Goal: Information Seeking & Learning: Find specific fact

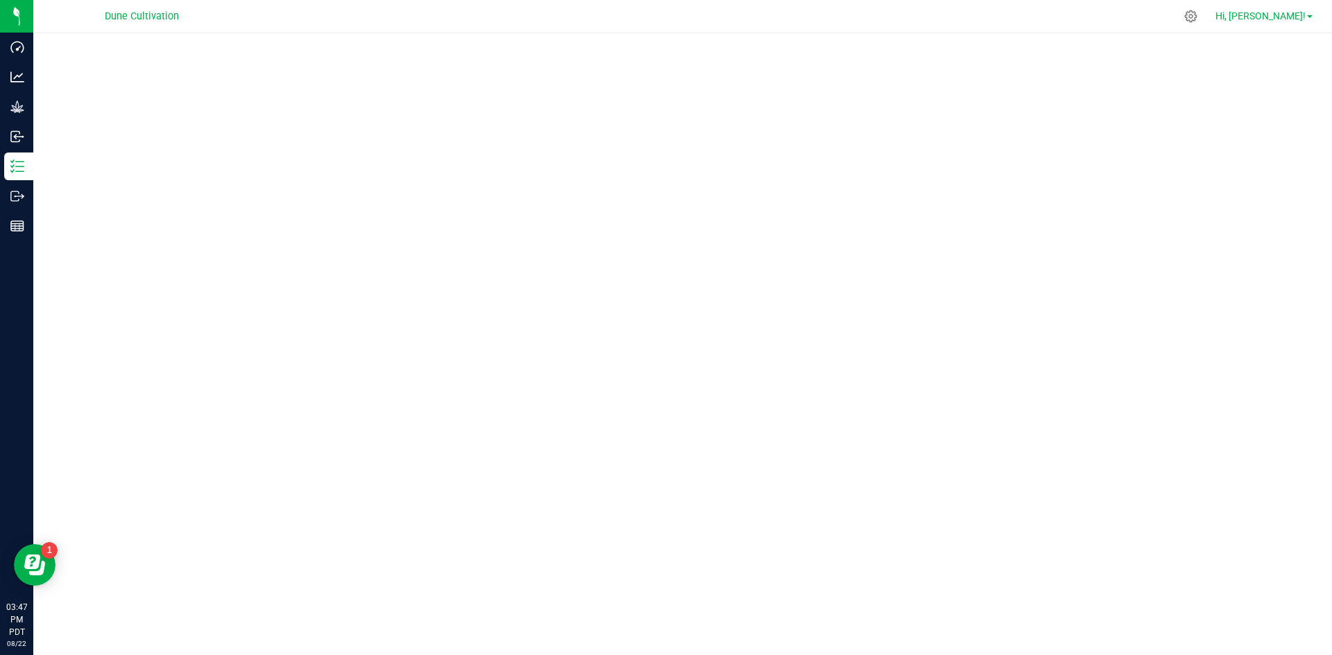
click at [1293, 18] on span "Hi, [PERSON_NAME]!" at bounding box center [1260, 15] width 90 height 11
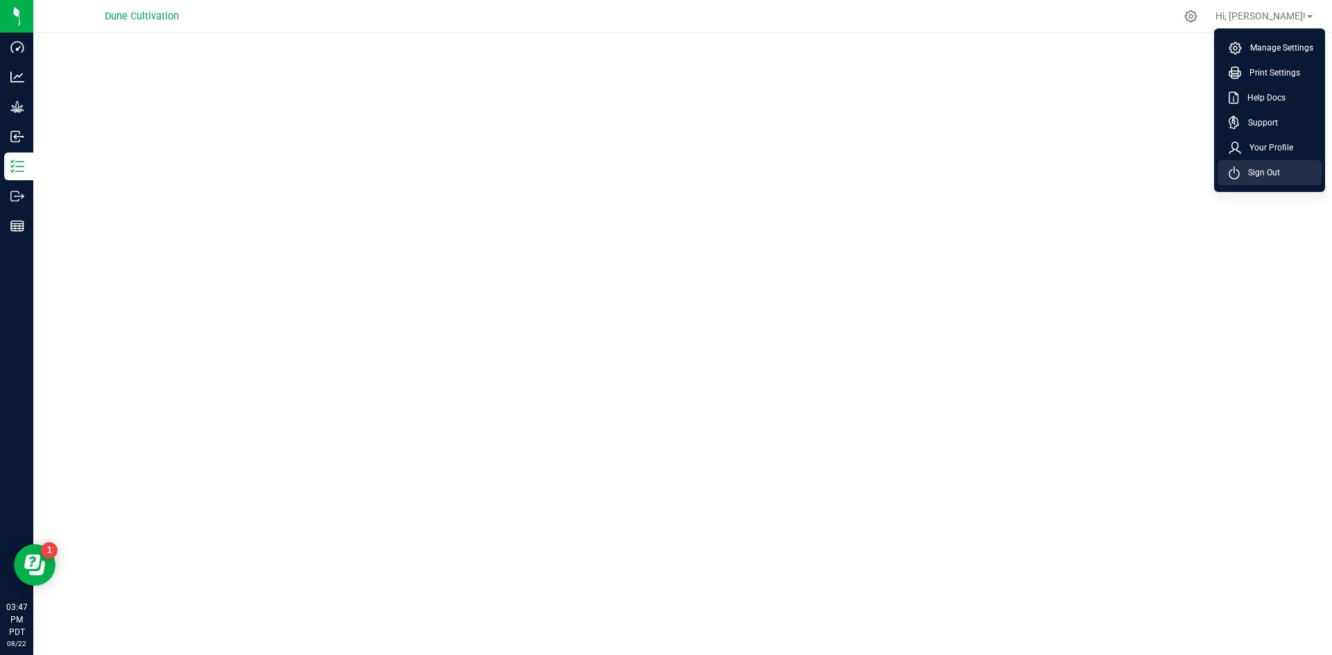
click at [1250, 172] on span "Sign Out" at bounding box center [1259, 173] width 40 height 14
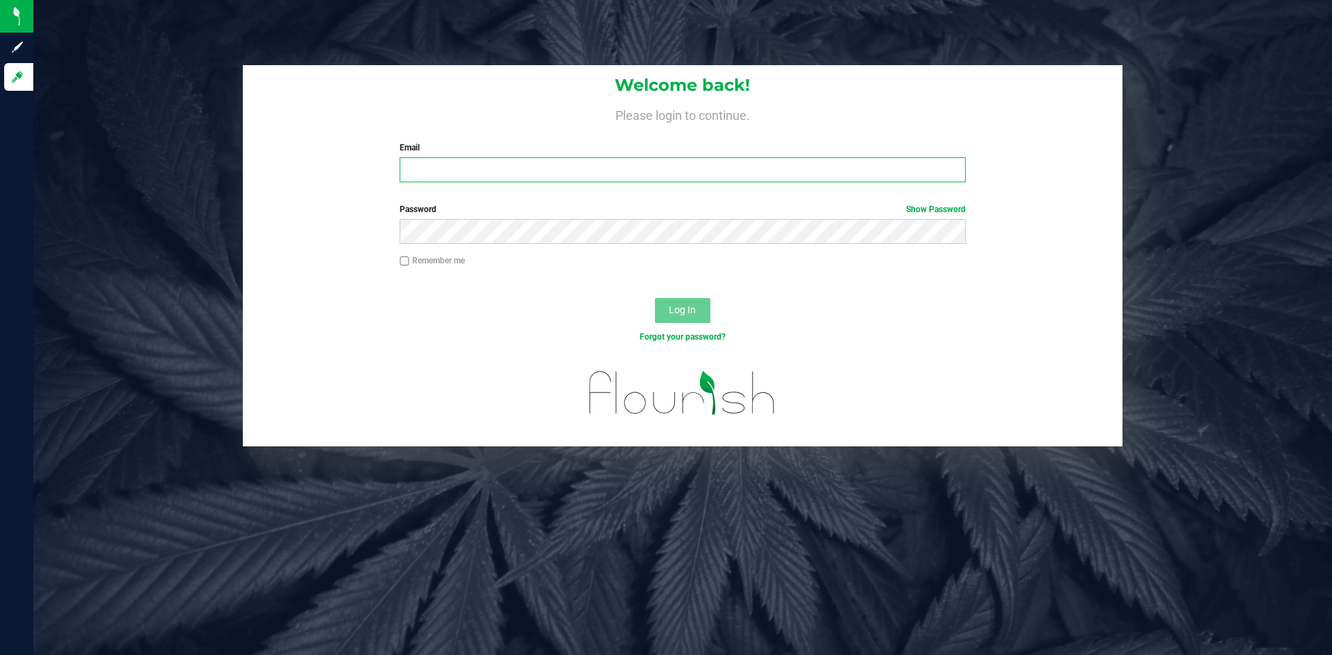
type input "[PERSON_NAME][EMAIL_ADDRESS][PERSON_NAME][DOMAIN_NAME]"
click at [671, 172] on input "[PERSON_NAME][EMAIL_ADDRESS][PERSON_NAME][DOMAIN_NAME]" at bounding box center [681, 169] width 565 height 25
click at [397, 269] on div "Remember me" at bounding box center [682, 263] width 586 height 16
click at [424, 300] on div "Log In" at bounding box center [682, 315] width 879 height 46
click at [678, 313] on span "Log In" at bounding box center [682, 309] width 27 height 11
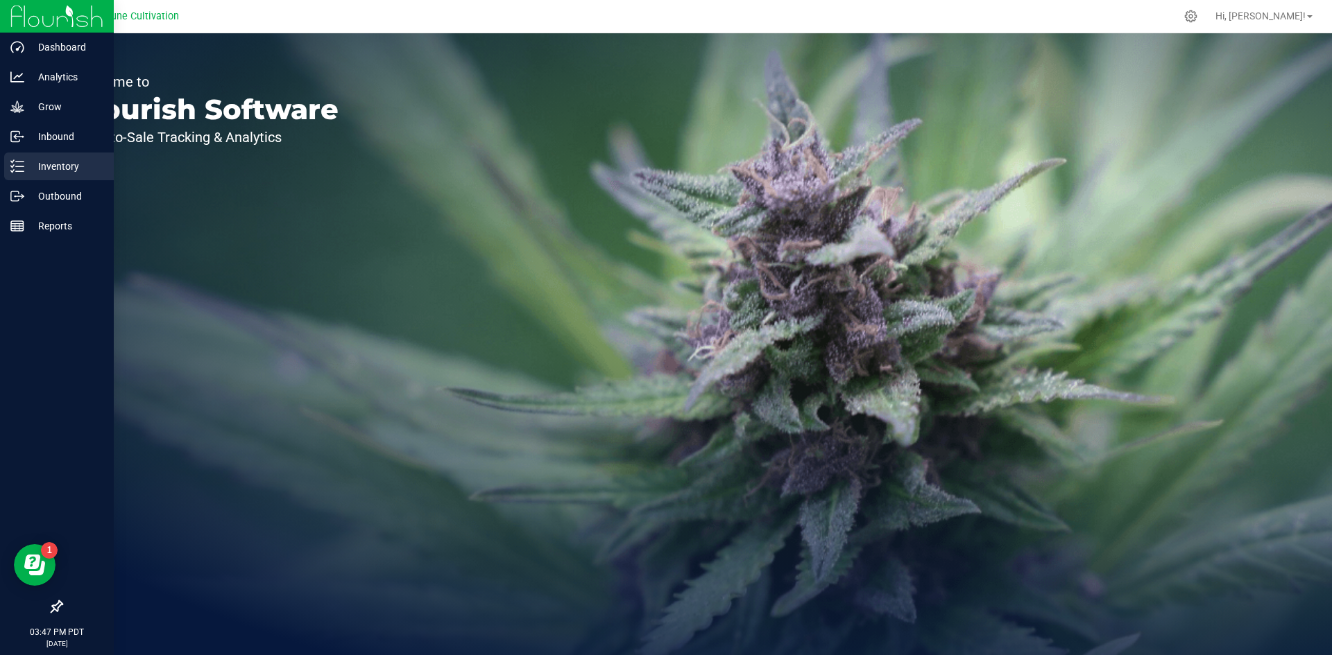
click at [28, 164] on p "Inventory" at bounding box center [65, 166] width 83 height 17
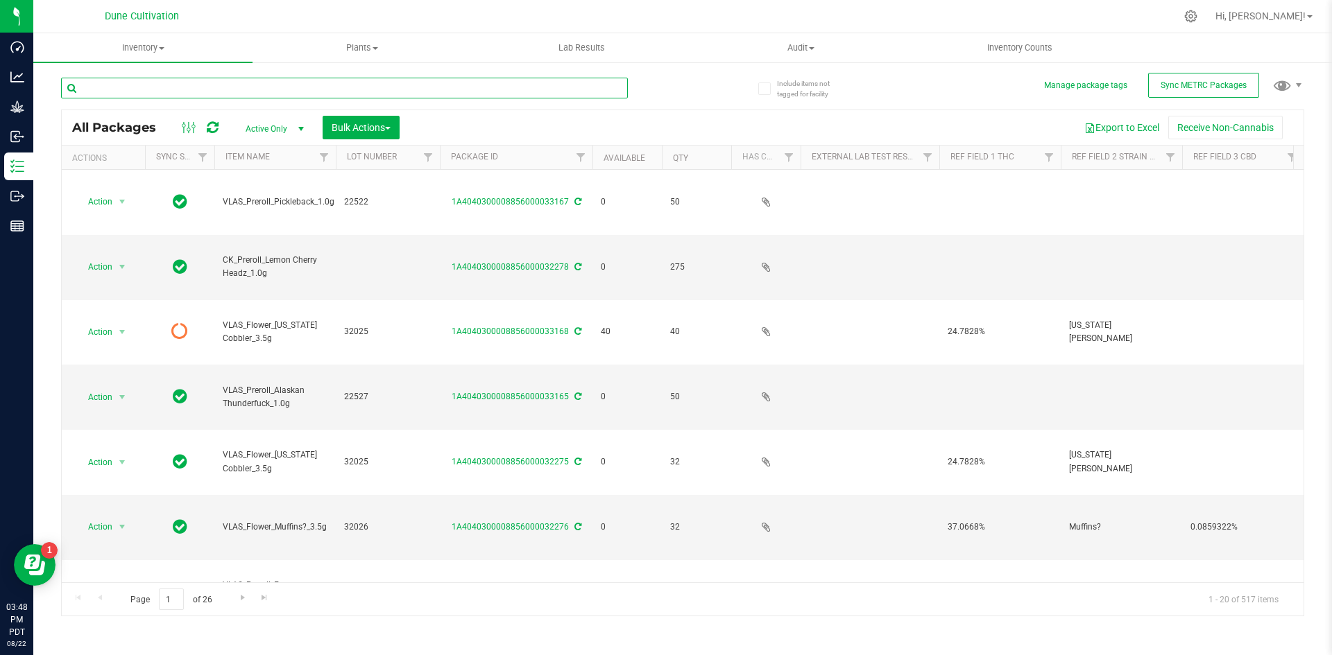
click at [169, 85] on input "text" at bounding box center [344, 88] width 567 height 21
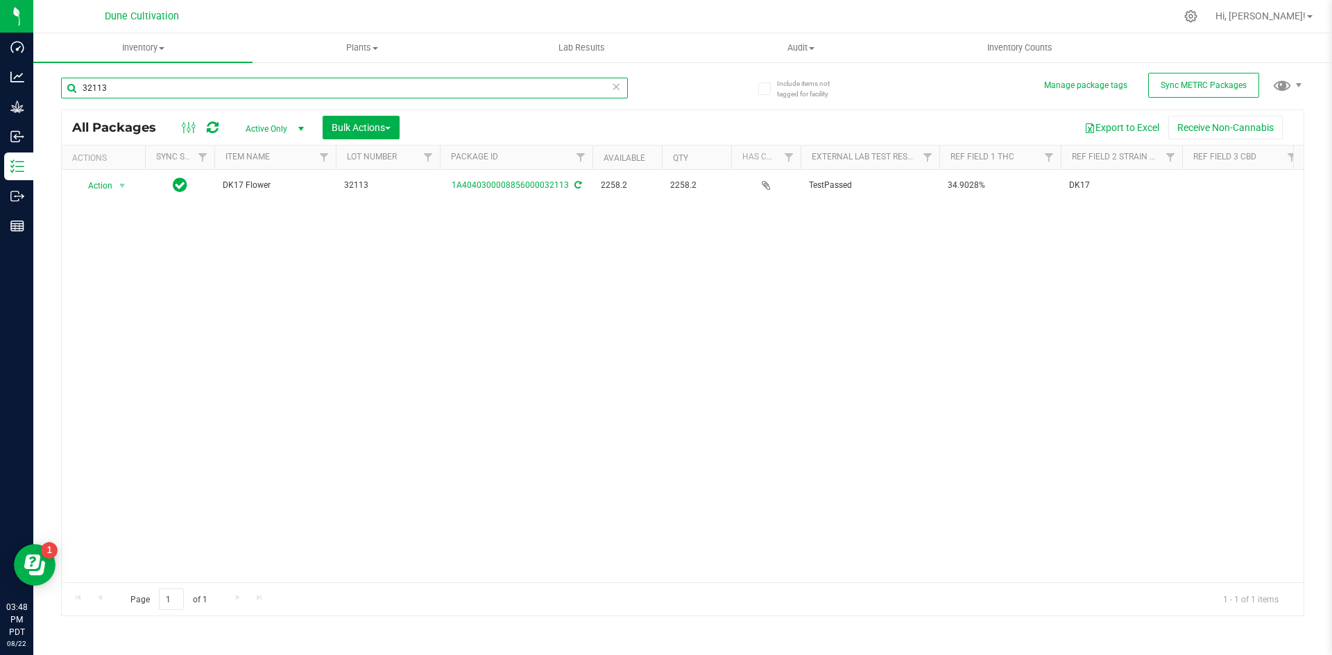
drag, startPoint x: 144, startPoint y: 87, endPoint x: 46, endPoint y: 85, distance: 97.1
click at [46, 85] on div "Include items not tagged for facility Manage package tags Sync METRC Packages 3…" at bounding box center [682, 272] width 1298 height 423
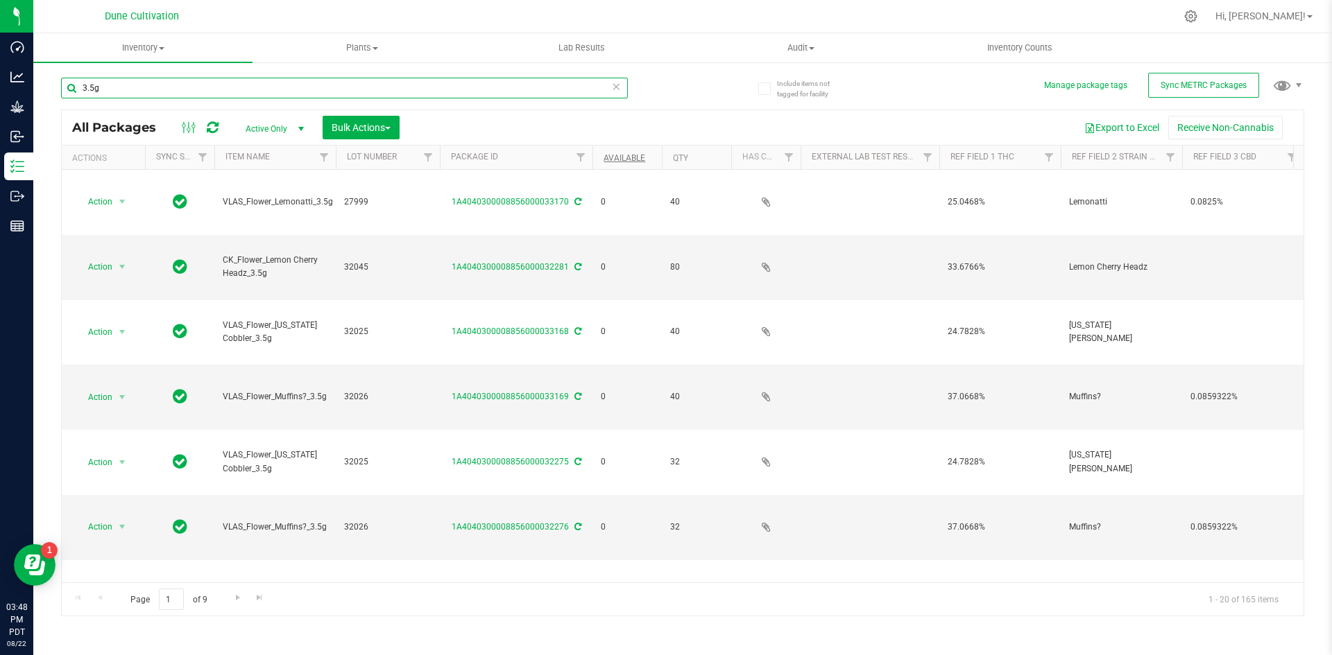
type input "3.5g"
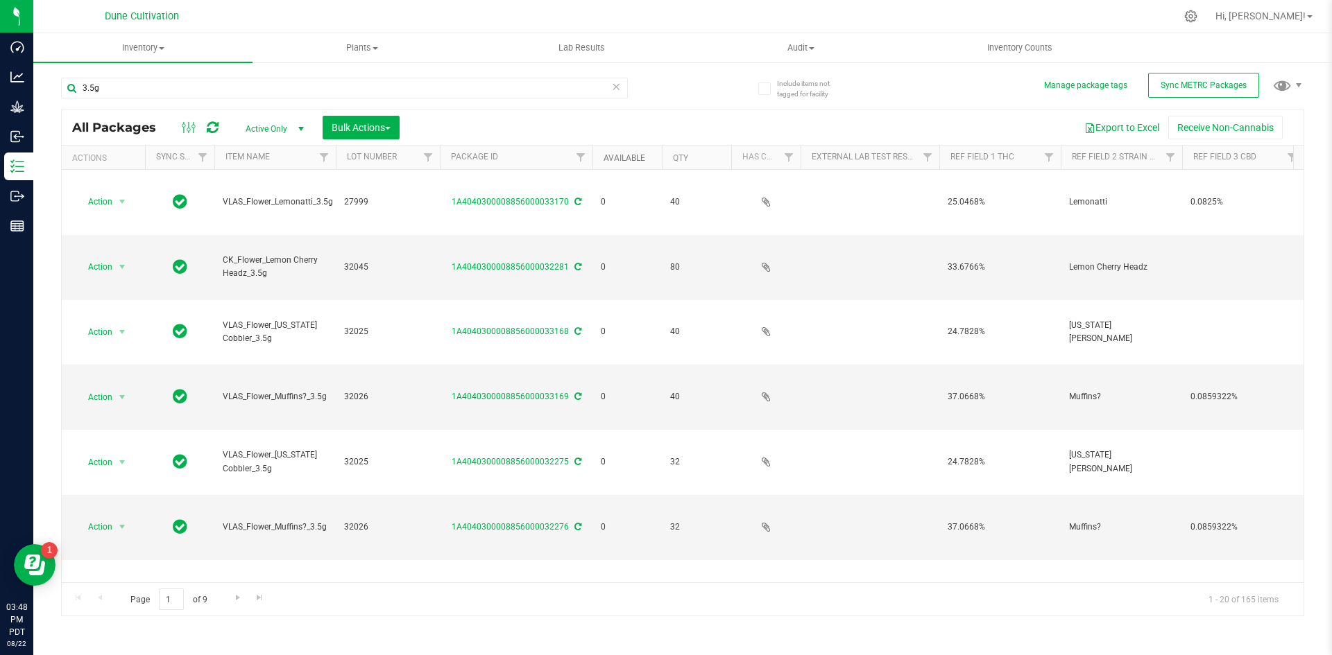
click at [625, 160] on link "Available" at bounding box center [624, 158] width 42 height 10
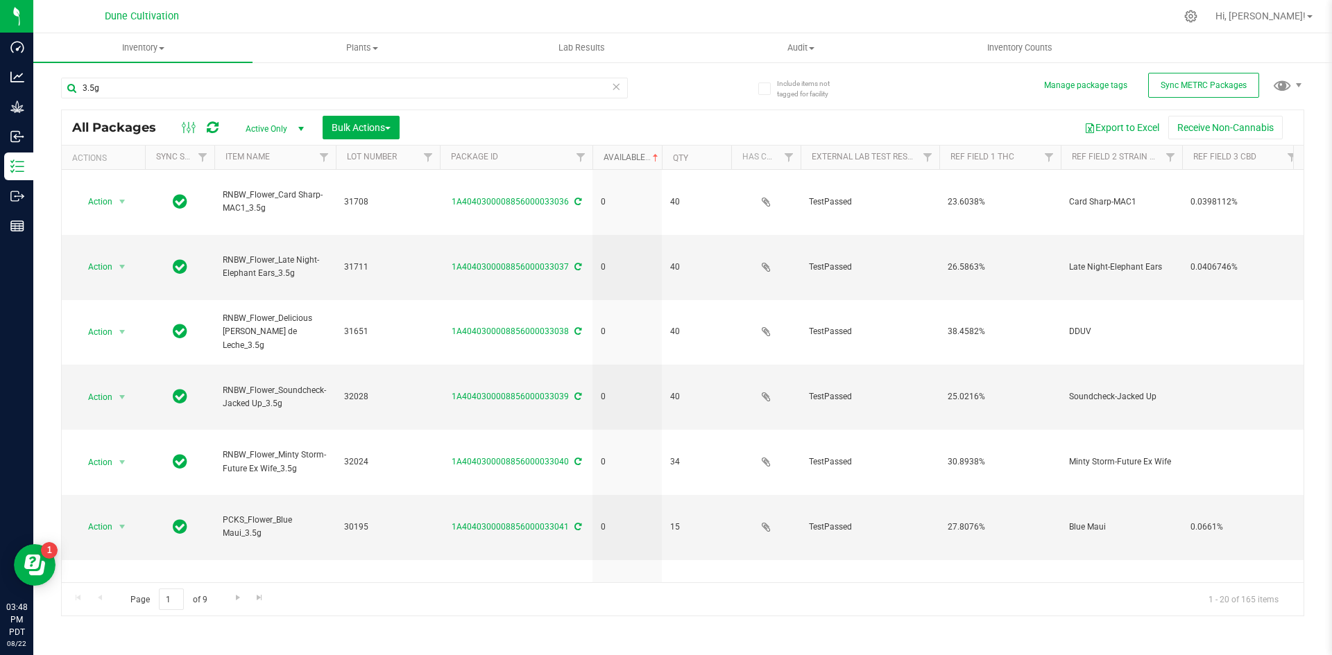
click at [625, 160] on link "Available" at bounding box center [632, 158] width 58 height 10
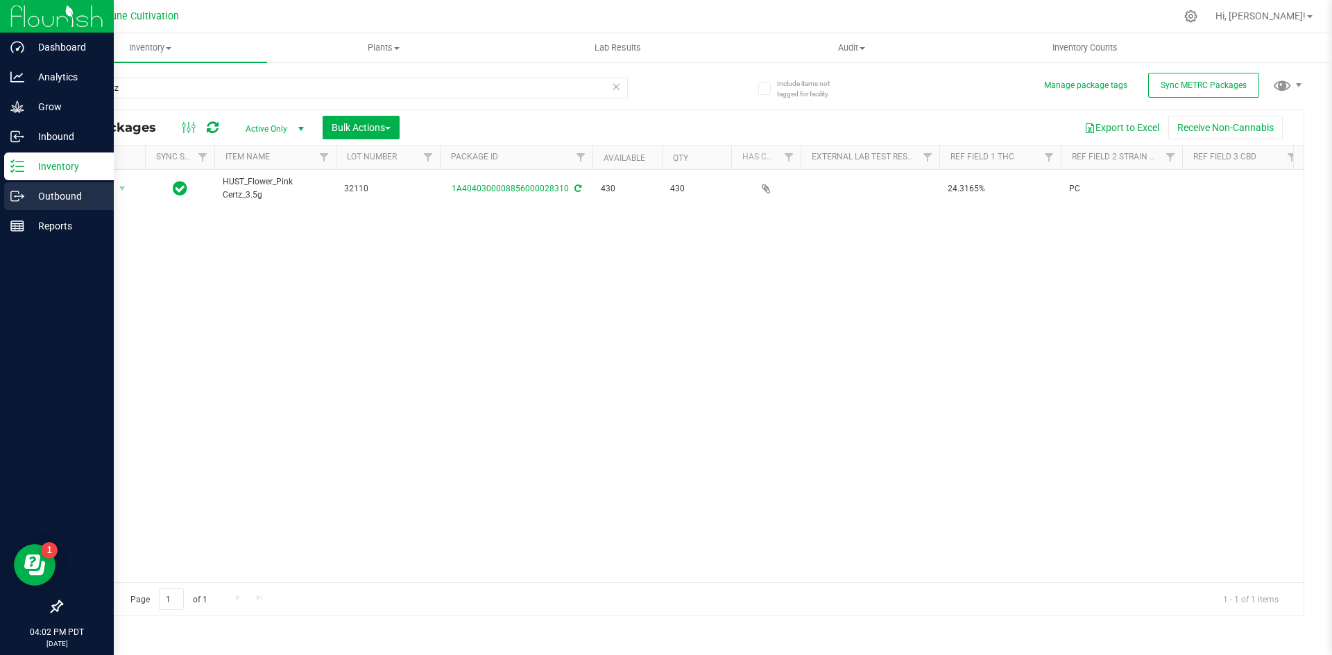
click at [27, 198] on p "Outbound" at bounding box center [65, 196] width 83 height 17
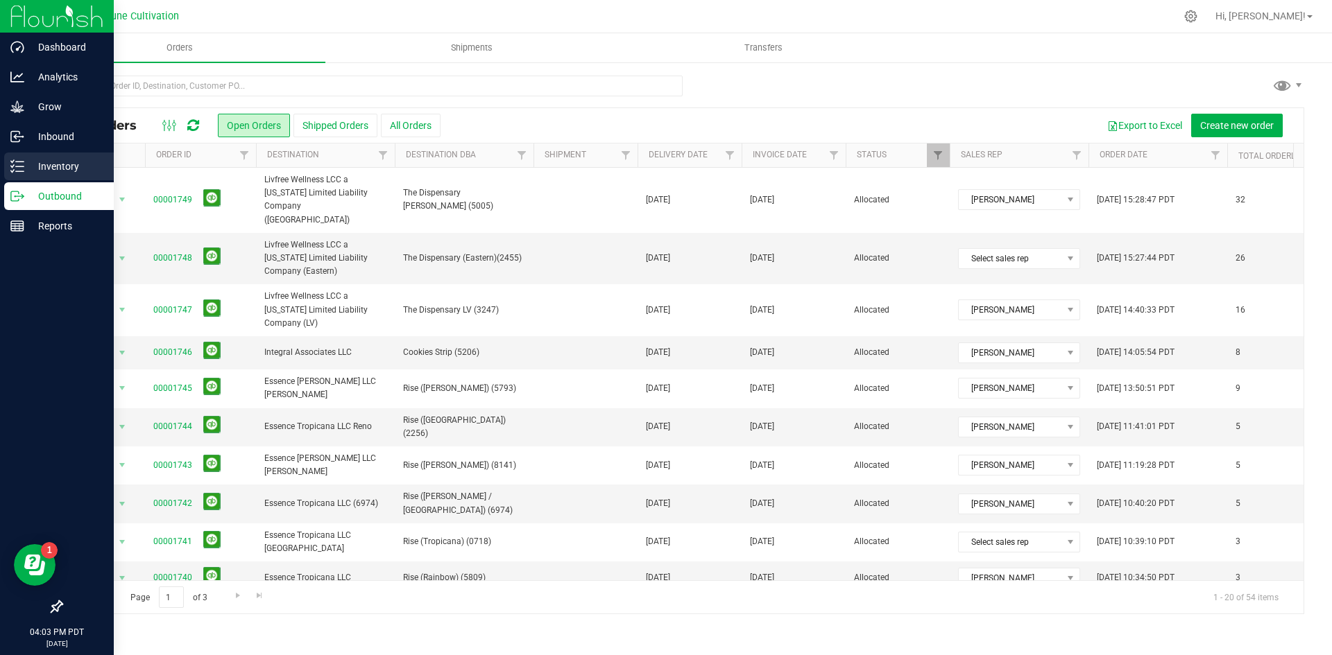
click at [22, 173] on div "Inventory" at bounding box center [59, 167] width 110 height 28
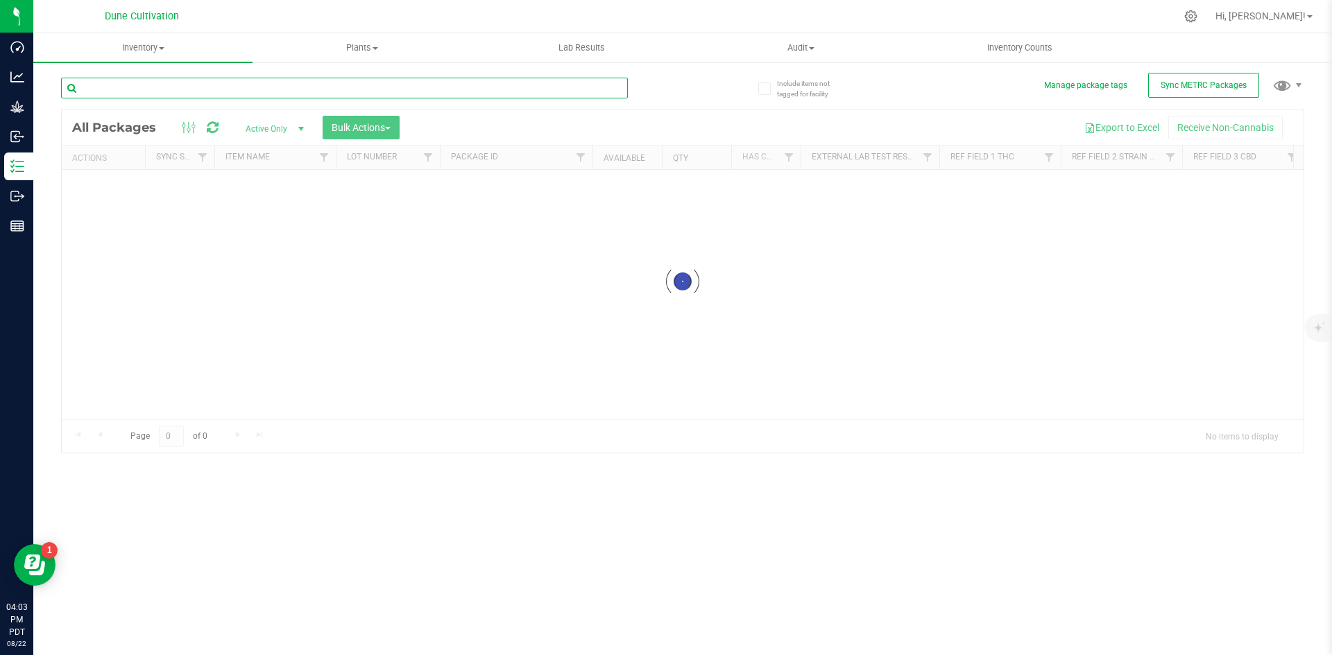
click at [161, 89] on input "text" at bounding box center [344, 88] width 567 height 21
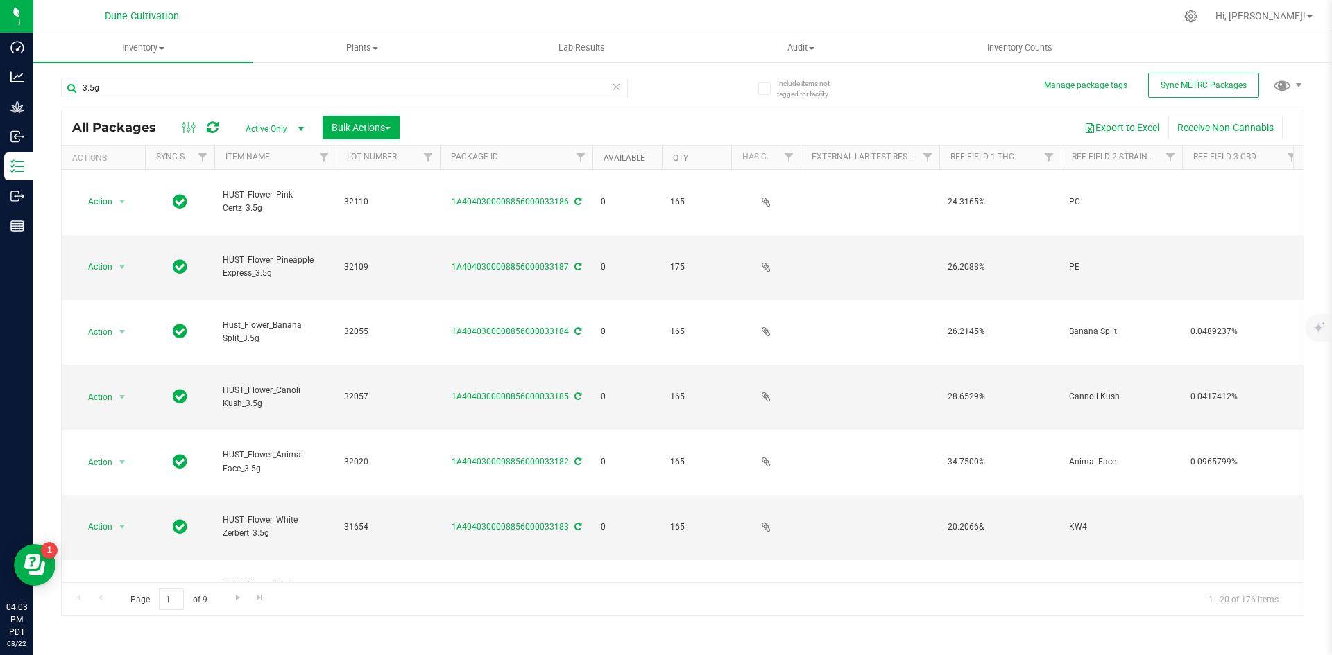
click at [616, 158] on link "Available" at bounding box center [624, 158] width 42 height 10
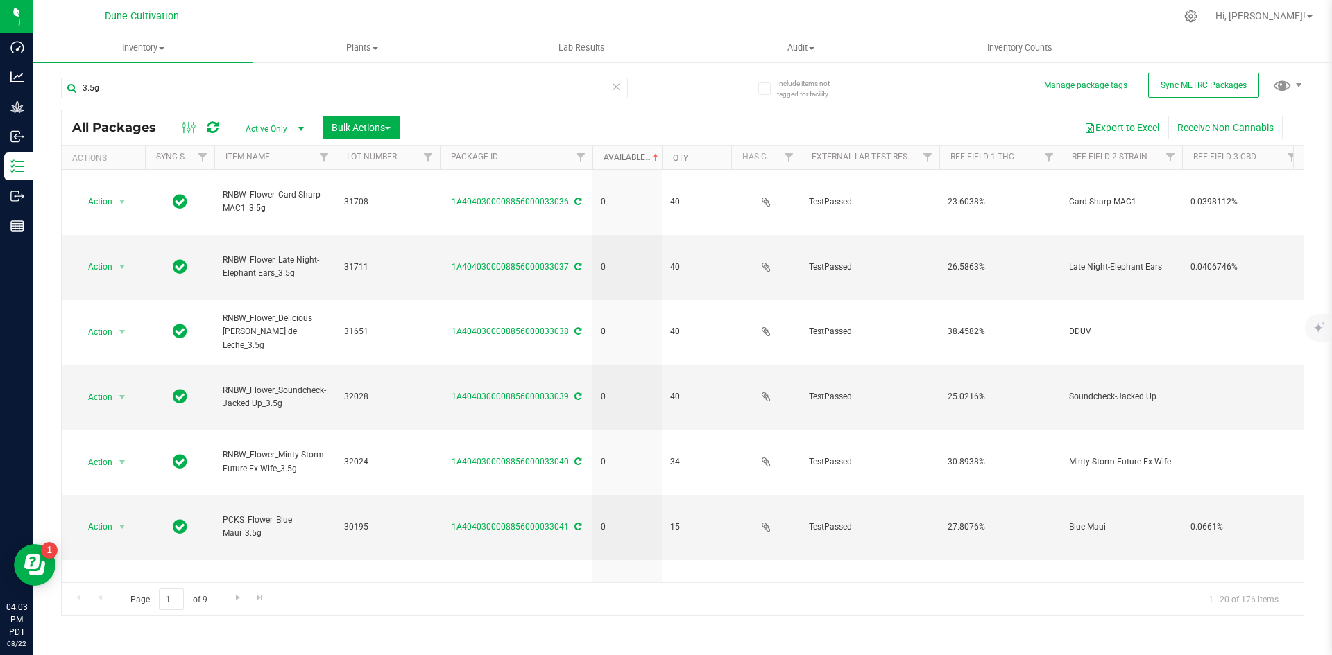
click at [616, 158] on link "Available" at bounding box center [632, 158] width 58 height 10
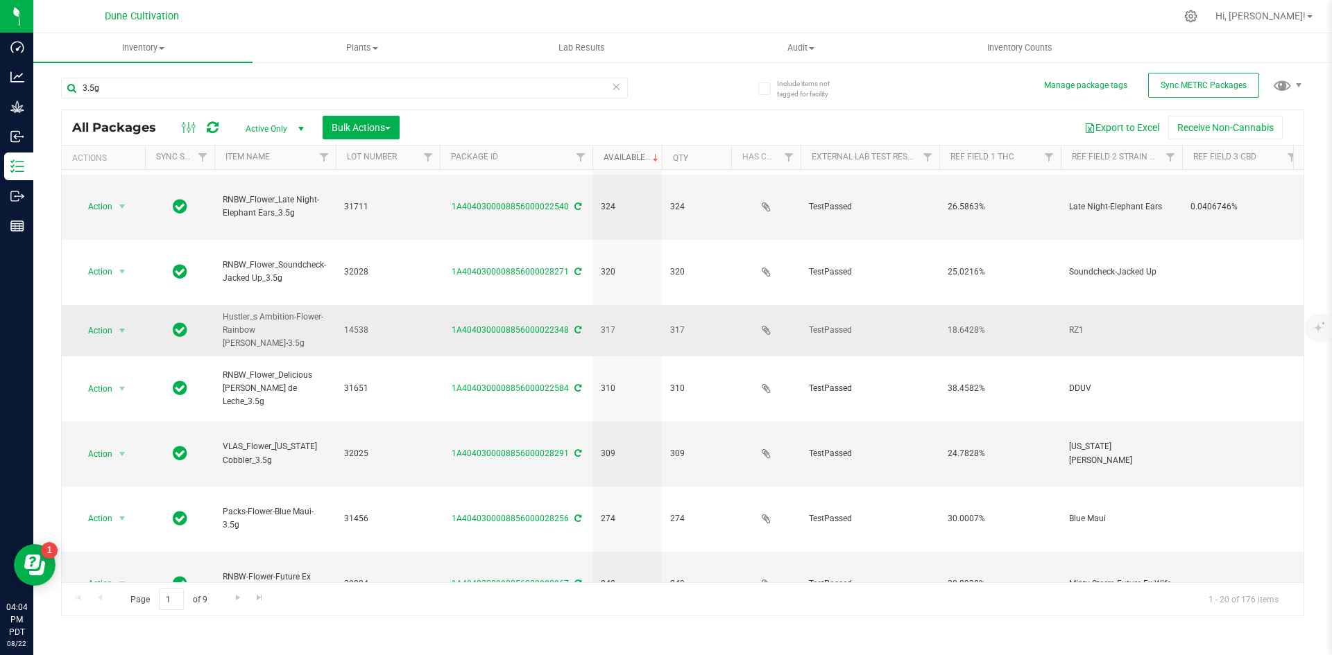
scroll to position [365, 0]
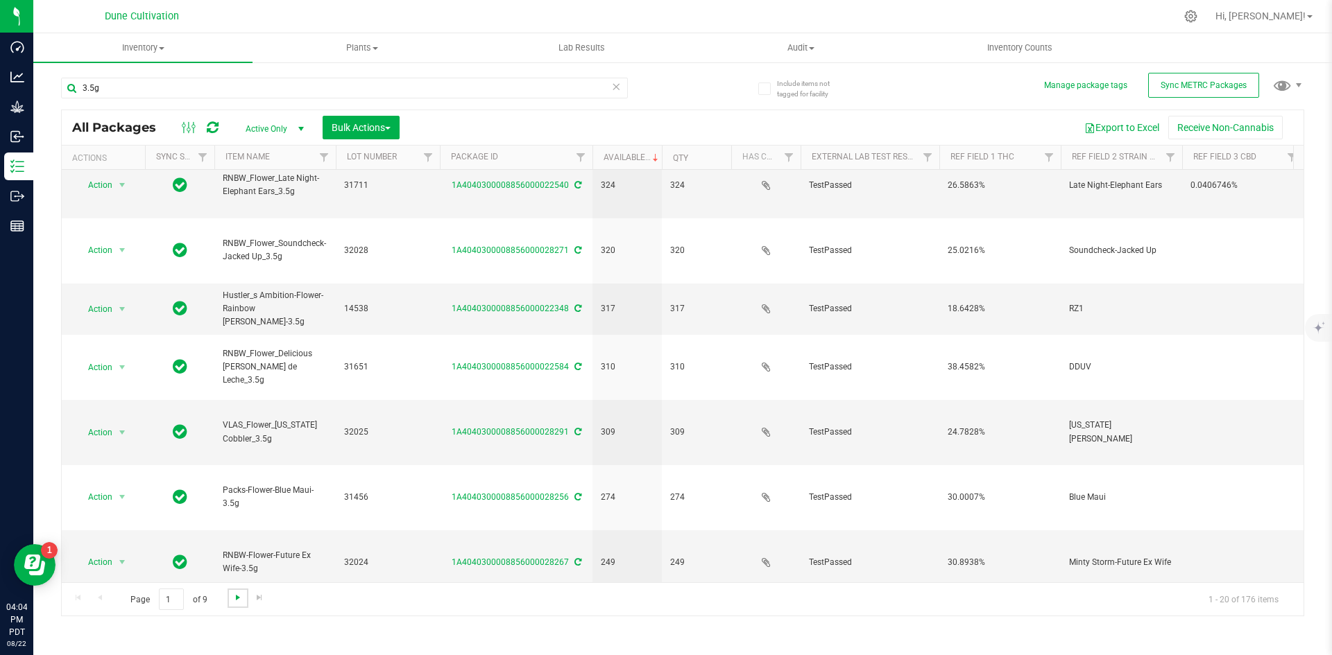
click at [236, 596] on span "Go to the next page" at bounding box center [237, 597] width 11 height 11
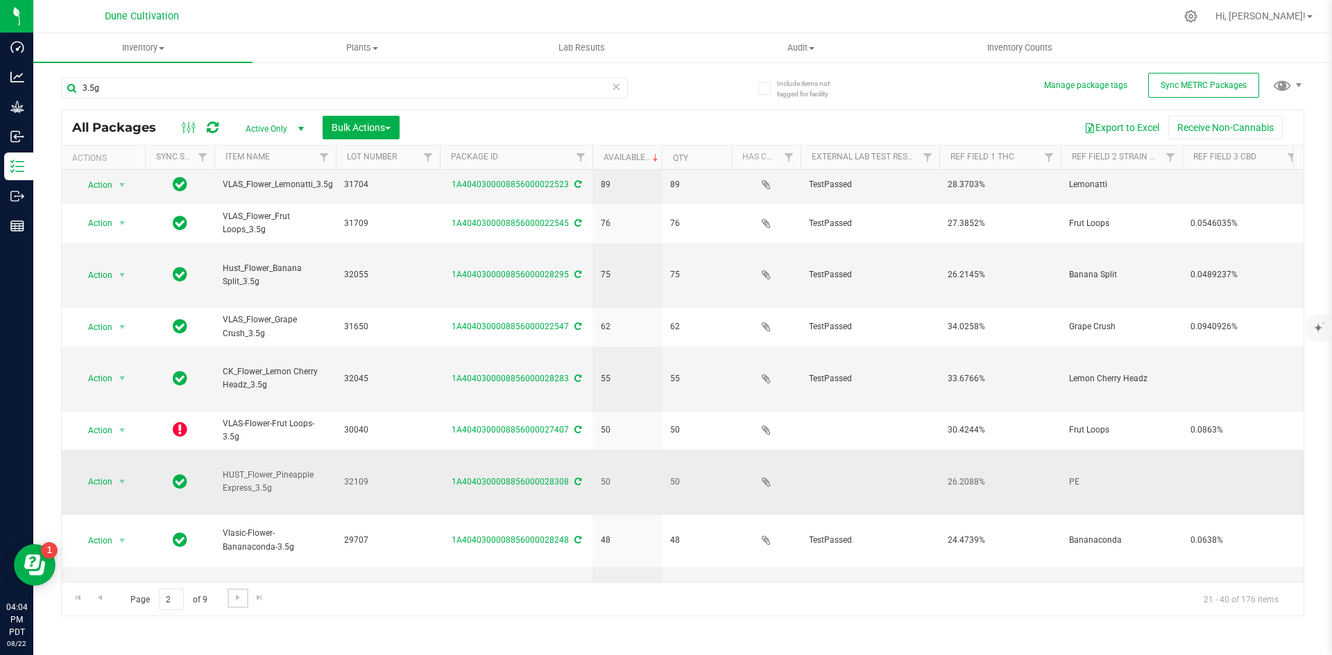
scroll to position [69, 0]
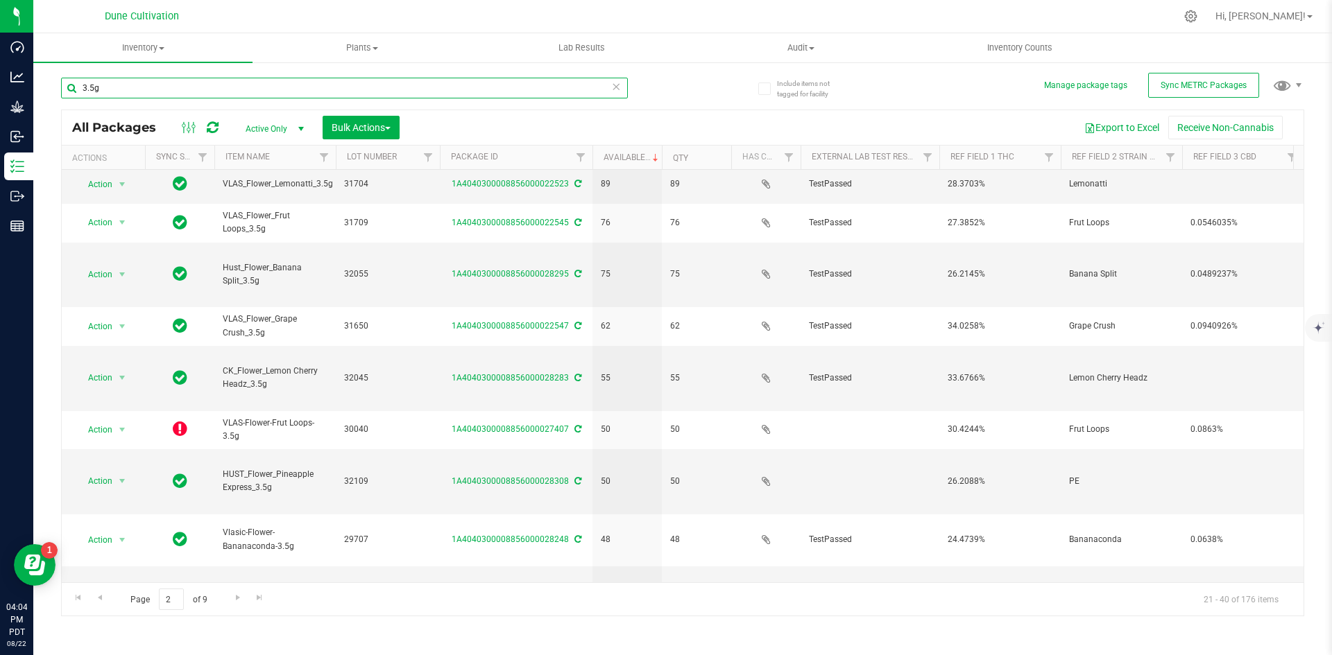
drag, startPoint x: 106, startPoint y: 87, endPoint x: 42, endPoint y: 75, distance: 65.7
click at [42, 75] on div "Include items not tagged for facility Manage package tags Sync METRC Packages 3…" at bounding box center [682, 272] width 1298 height 423
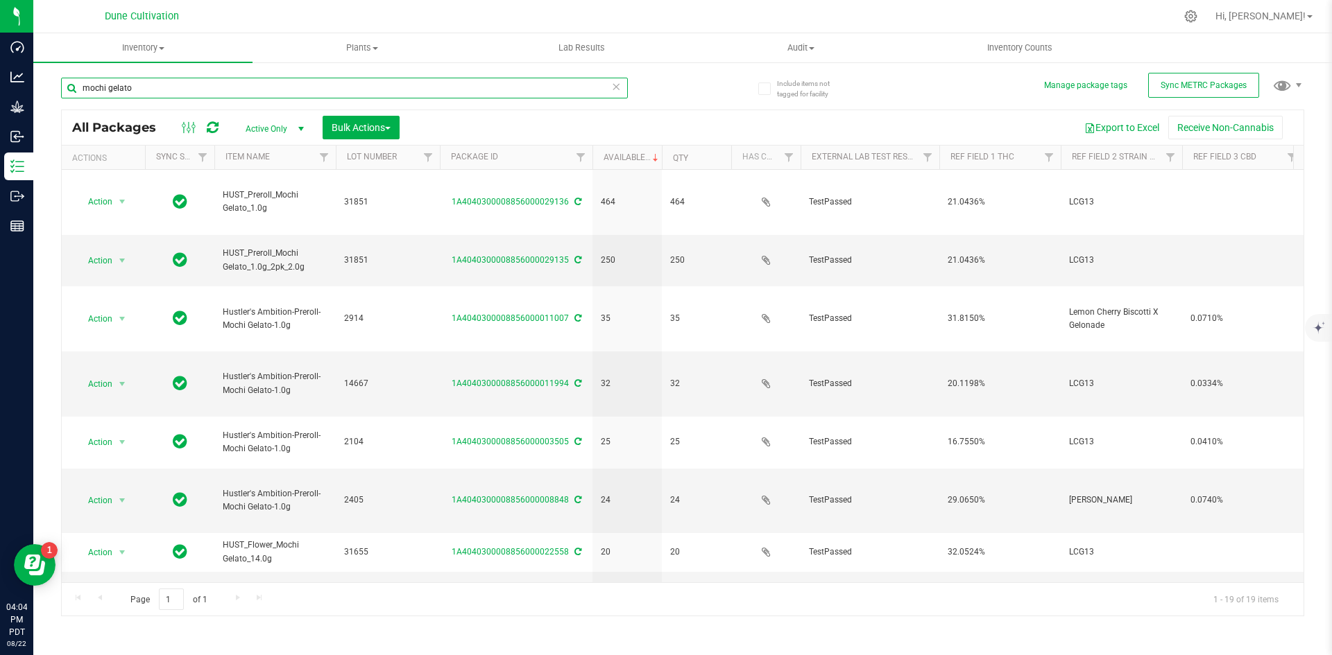
drag, startPoint x: 135, startPoint y: 89, endPoint x: 85, endPoint y: 87, distance: 49.3
click at [85, 87] on input "mochi gelato" at bounding box center [344, 88] width 567 height 21
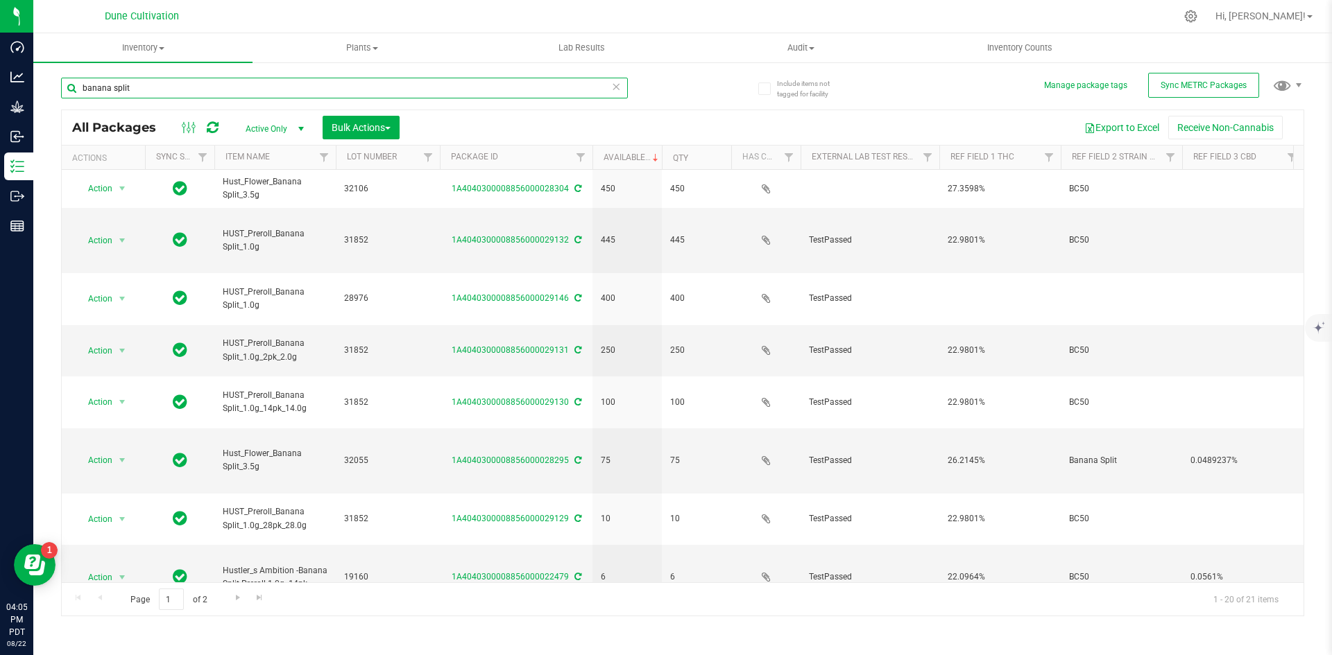
drag, startPoint x: 136, startPoint y: 87, endPoint x: 68, endPoint y: 79, distance: 68.5
click at [68, 79] on input "banana split" at bounding box center [344, 88] width 567 height 21
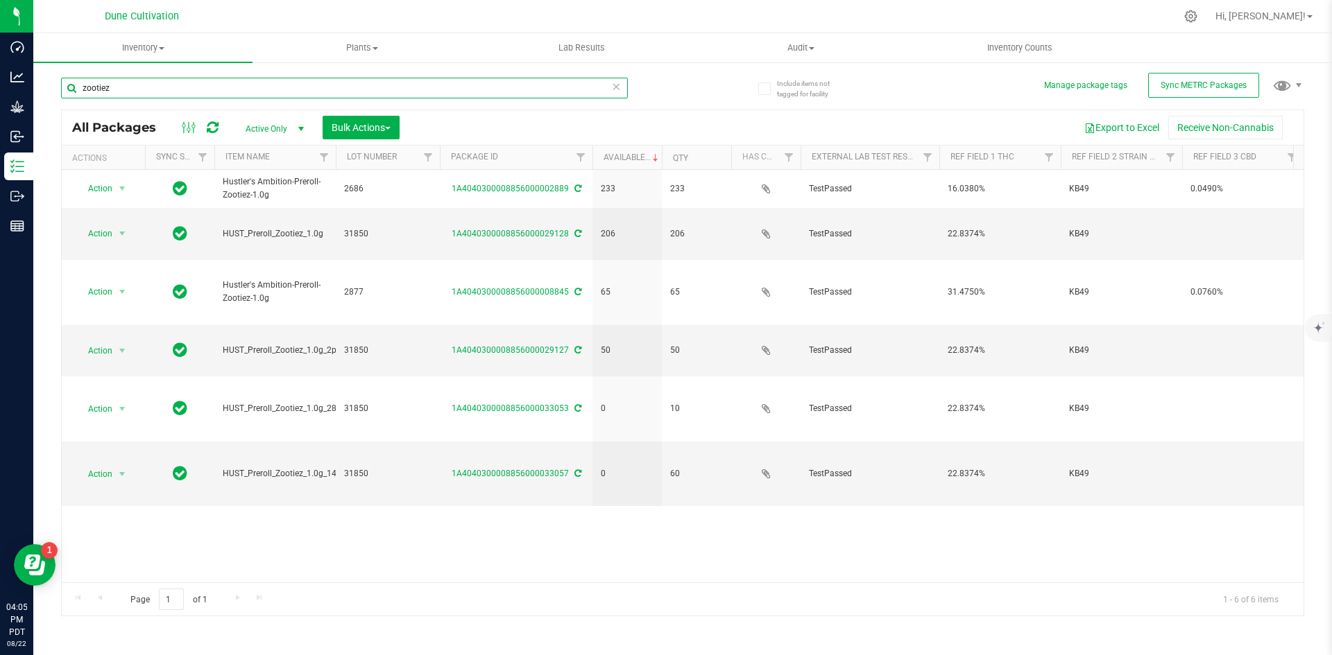
drag, startPoint x: 111, startPoint y: 87, endPoint x: 69, endPoint y: 88, distance: 41.6
click at [69, 88] on input "zootiez" at bounding box center [344, 88] width 567 height 21
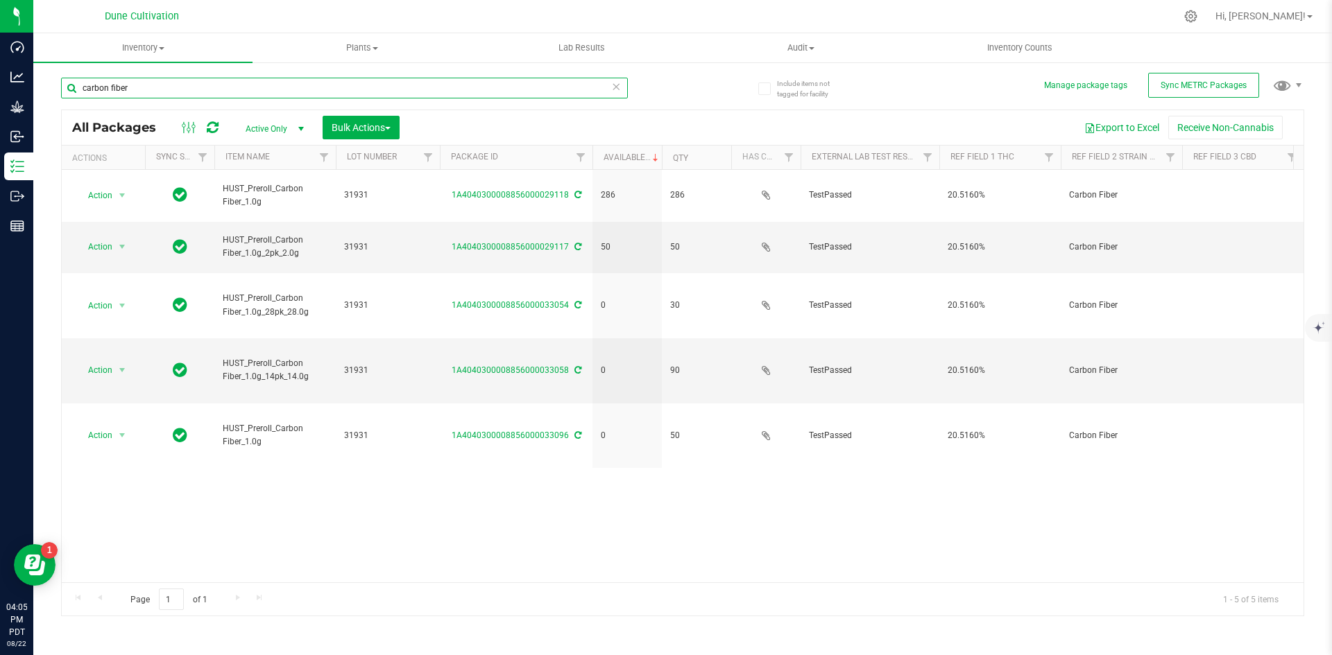
drag, startPoint x: 137, startPoint y: 87, endPoint x: 62, endPoint y: 89, distance: 74.9
click at [62, 89] on input "carbon fiber" at bounding box center [344, 88] width 567 height 21
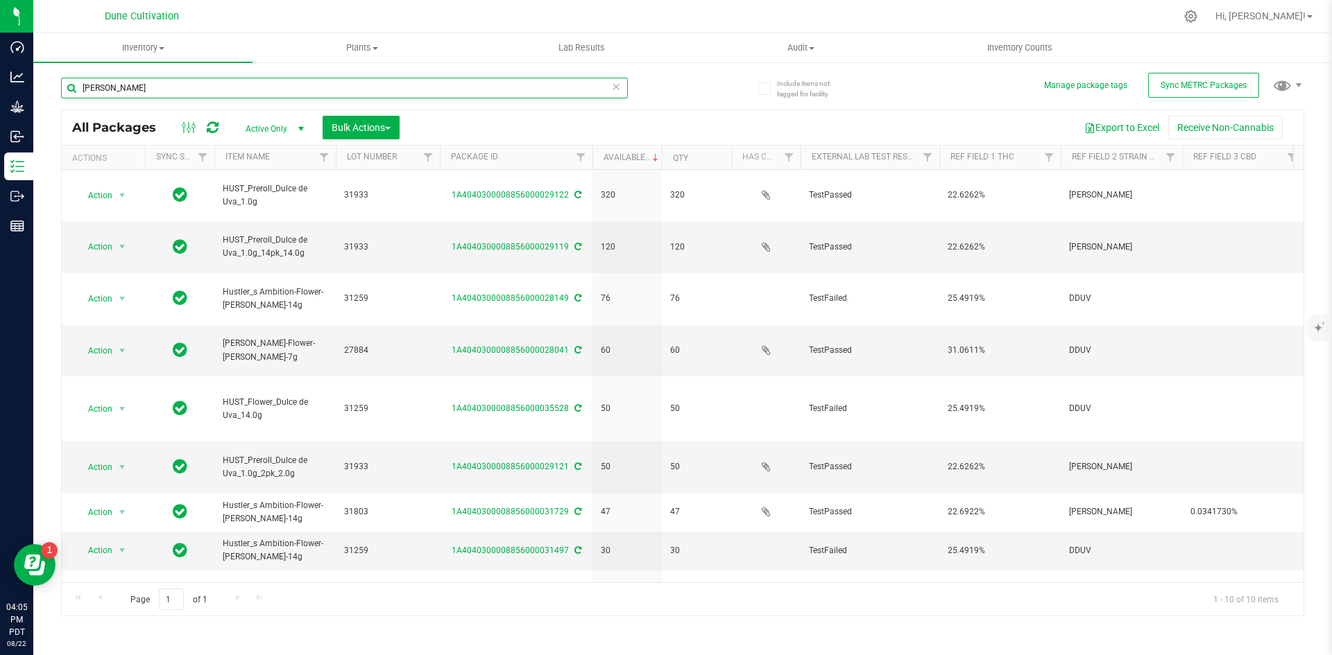
drag, startPoint x: 137, startPoint y: 86, endPoint x: 74, endPoint y: 86, distance: 63.1
click at [74, 86] on input "dulce de uva" at bounding box center [344, 88] width 567 height 21
type input "a"
